Goal: Task Accomplishment & Management: Manage account settings

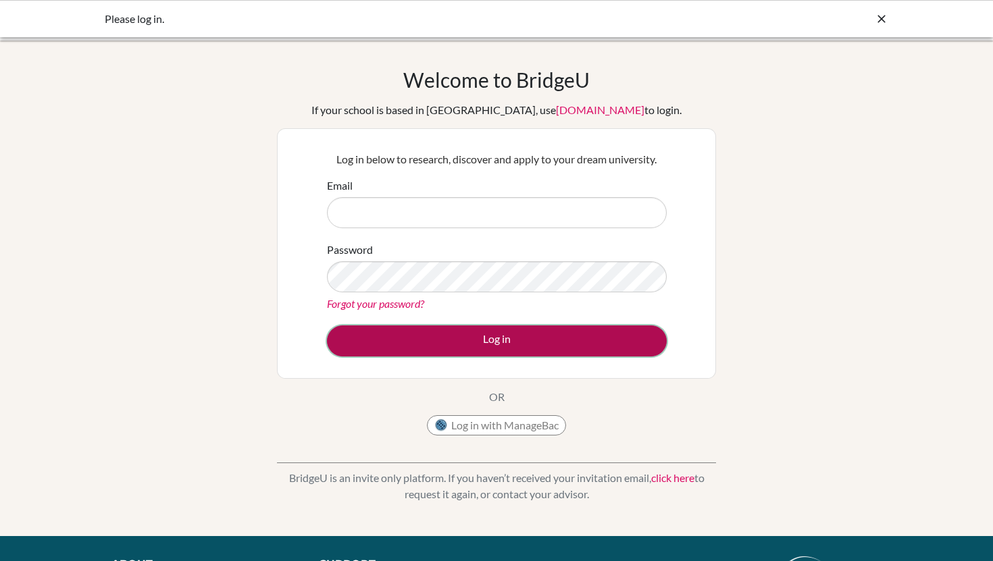
click at [562, 342] on button "Log in" at bounding box center [497, 341] width 340 height 31
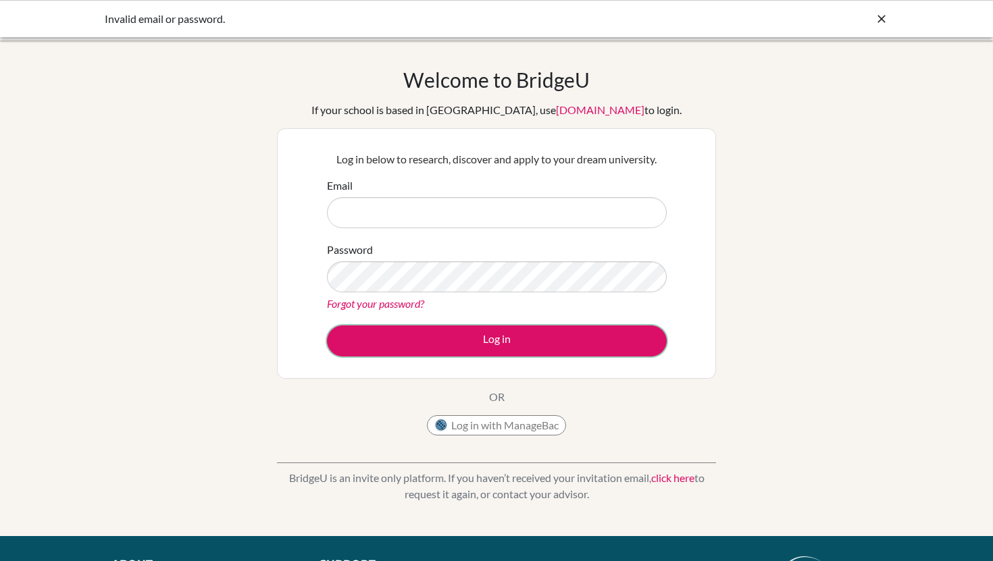
drag, startPoint x: 558, startPoint y: 339, endPoint x: 463, endPoint y: 201, distance: 168.1
click at [463, 201] on form "Email Password Forgot your password? Log in" at bounding box center [497, 267] width 340 height 179
click at [463, 201] on input "Email" at bounding box center [497, 212] width 340 height 31
click at [536, 220] on input "Email" at bounding box center [497, 212] width 340 height 31
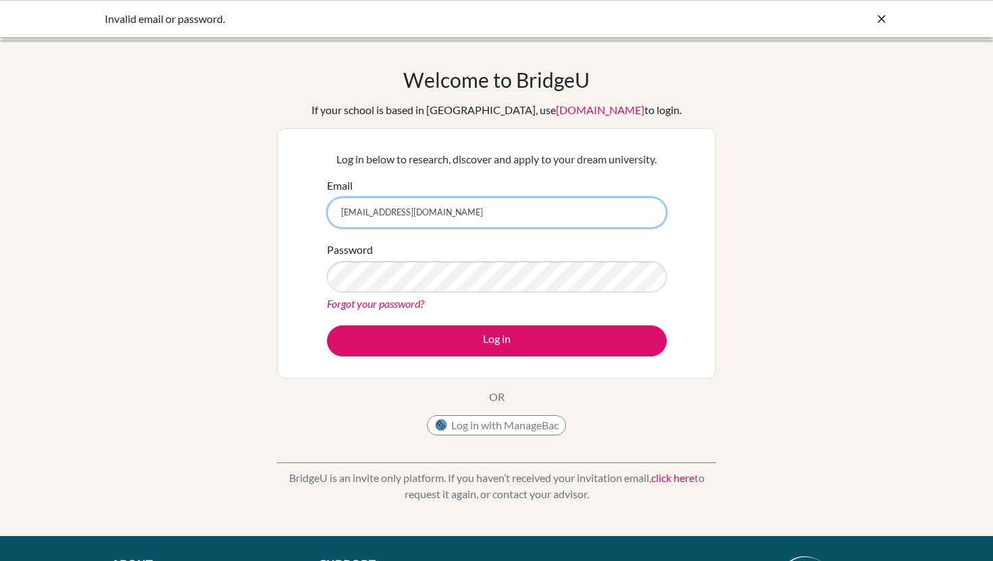
type input "[EMAIL_ADDRESS][DOMAIN_NAME]"
click at [486, 293] on div "Password Forgot your password?" at bounding box center [497, 277] width 340 height 70
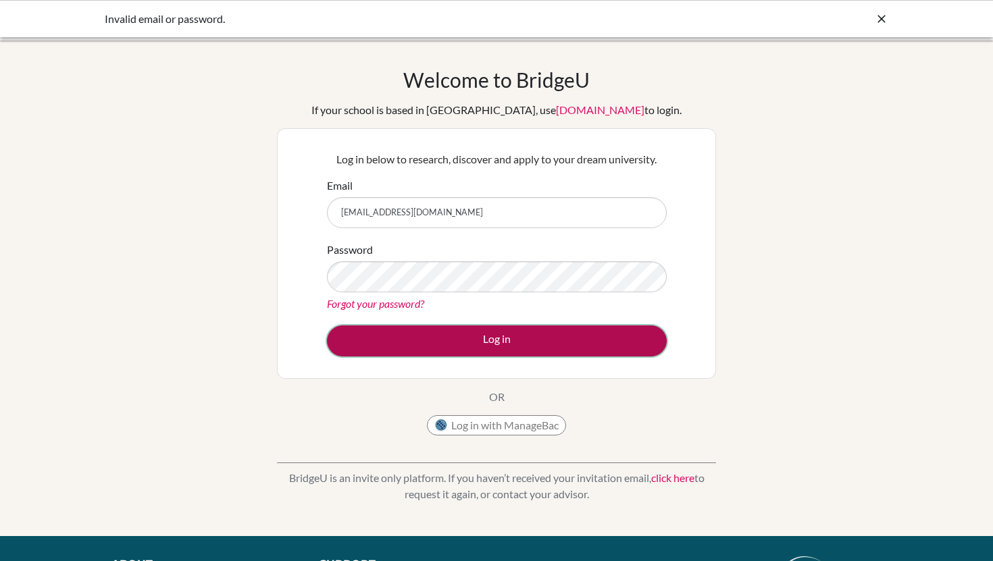
click at [483, 339] on button "Log in" at bounding box center [497, 341] width 340 height 31
